Goal: Task Accomplishment & Management: Complete application form

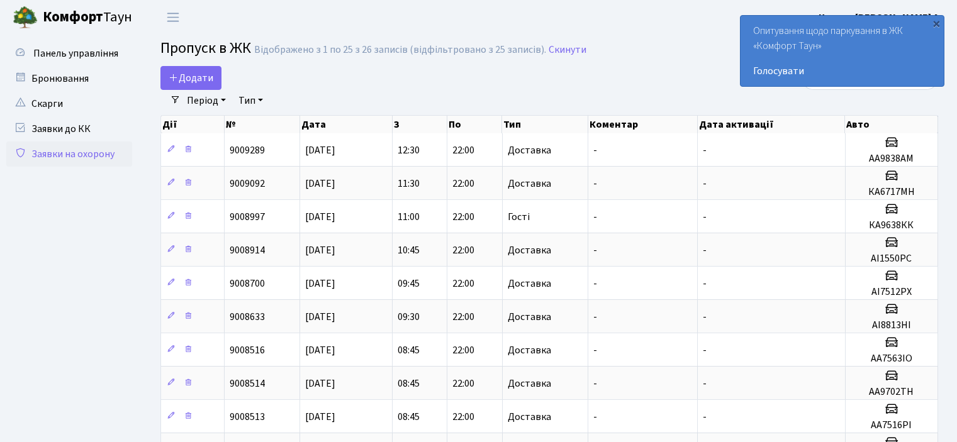
select select "25"
drag, startPoint x: 199, startPoint y: 76, endPoint x: 324, endPoint y: 123, distance: 133.7
click at [199, 76] on span "Додати" at bounding box center [191, 78] width 45 height 14
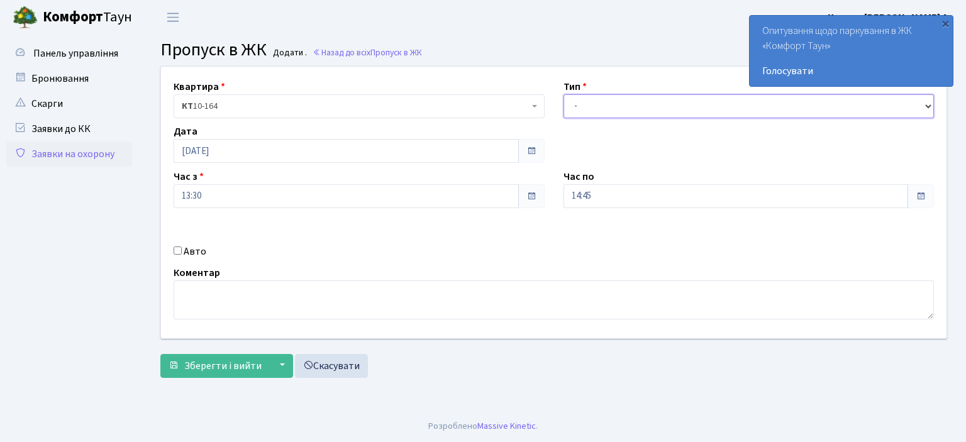
click at [611, 110] on select "- Доставка Таксі Гості Сервіс" at bounding box center [748, 106] width 371 height 24
select select "1"
click at [563, 94] on select "- Доставка Таксі Гості Сервіс" at bounding box center [748, 106] width 371 height 24
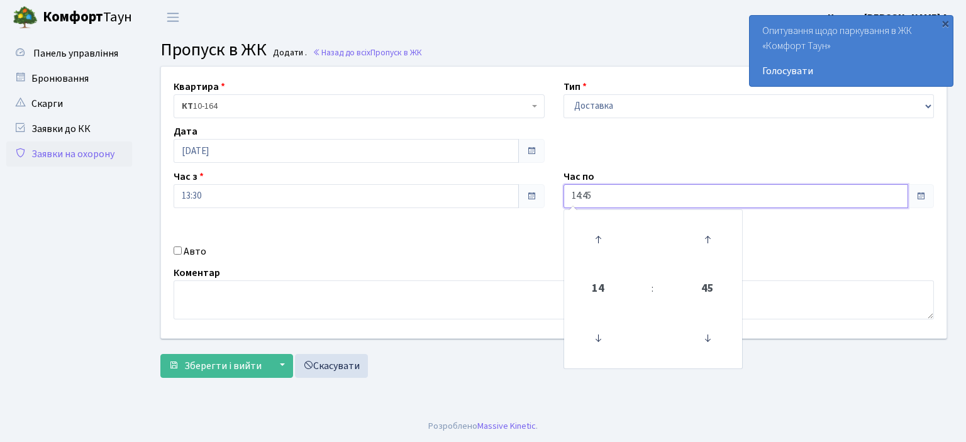
drag, startPoint x: 607, startPoint y: 199, endPoint x: 560, endPoint y: 201, distance: 46.6
click at [560, 201] on div "Час по 14:45 14 : 45 00 01 02 03 04 05 06 07 08 09 10 11 12 13 14 15 16 17 18 1…" at bounding box center [749, 188] width 390 height 39
type input "22:00"
click at [174, 255] on div "Авто" at bounding box center [359, 251] width 390 height 15
click at [177, 251] on input "Авто" at bounding box center [178, 251] width 8 height 8
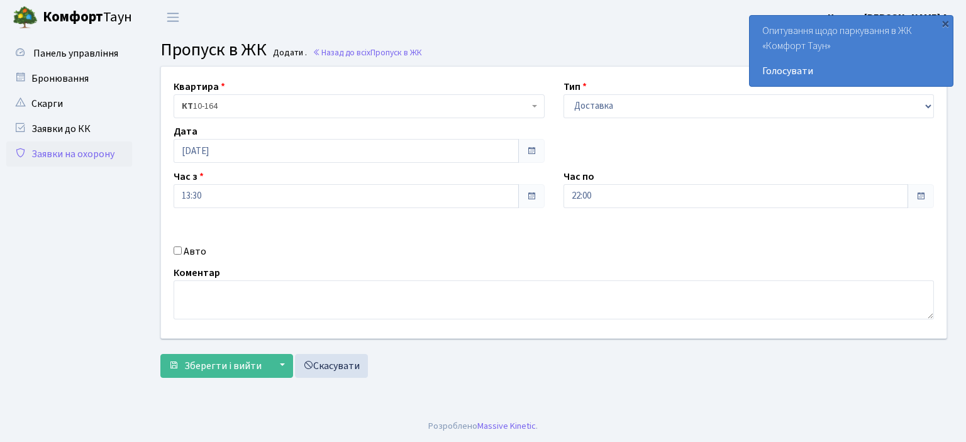
checkbox input "true"
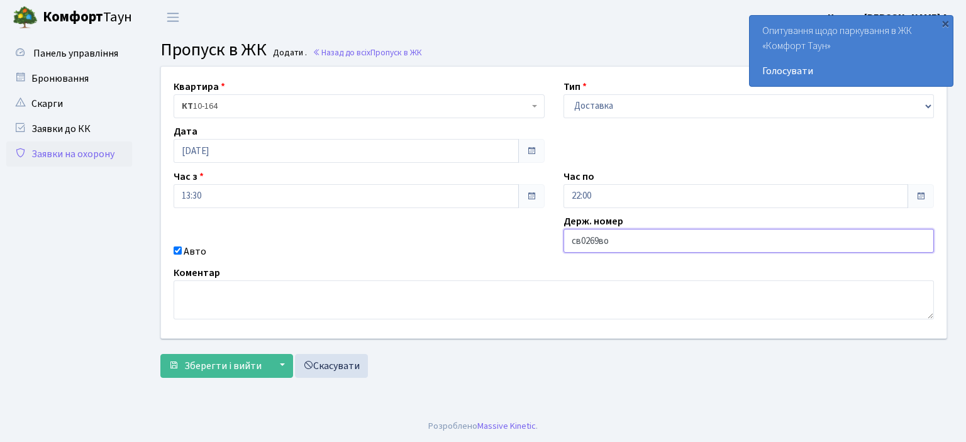
type input "св0269во"
click at [160, 354] on button "Зберегти і вийти" at bounding box center [214, 366] width 109 height 24
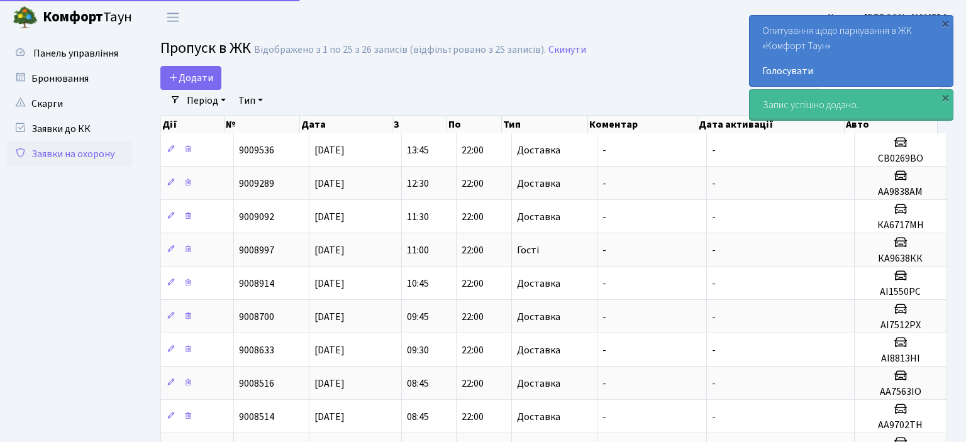
select select "25"
